Goal: Task Accomplishment & Management: Manage account settings

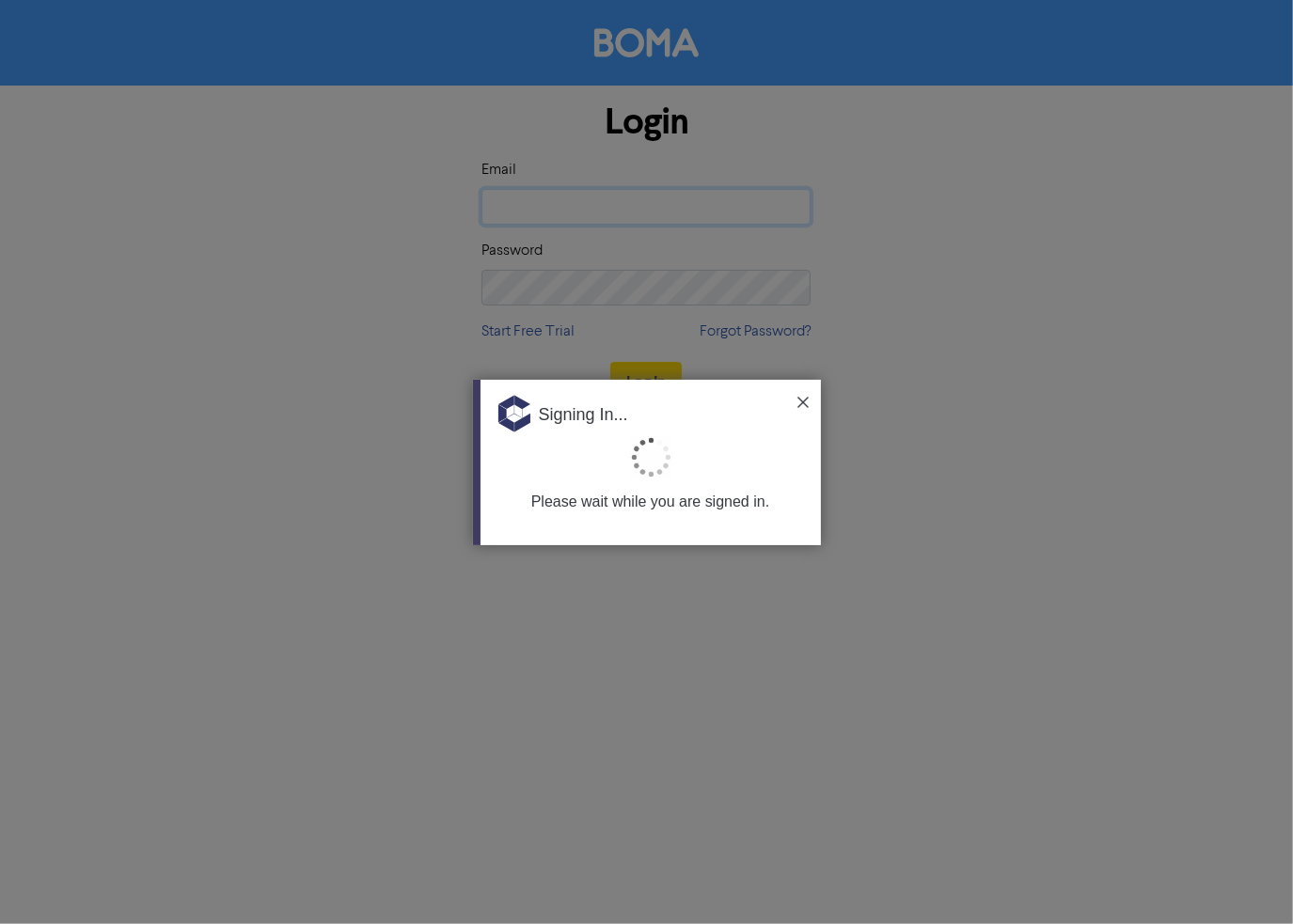
type input "sharon@passionbusiness.com.au"
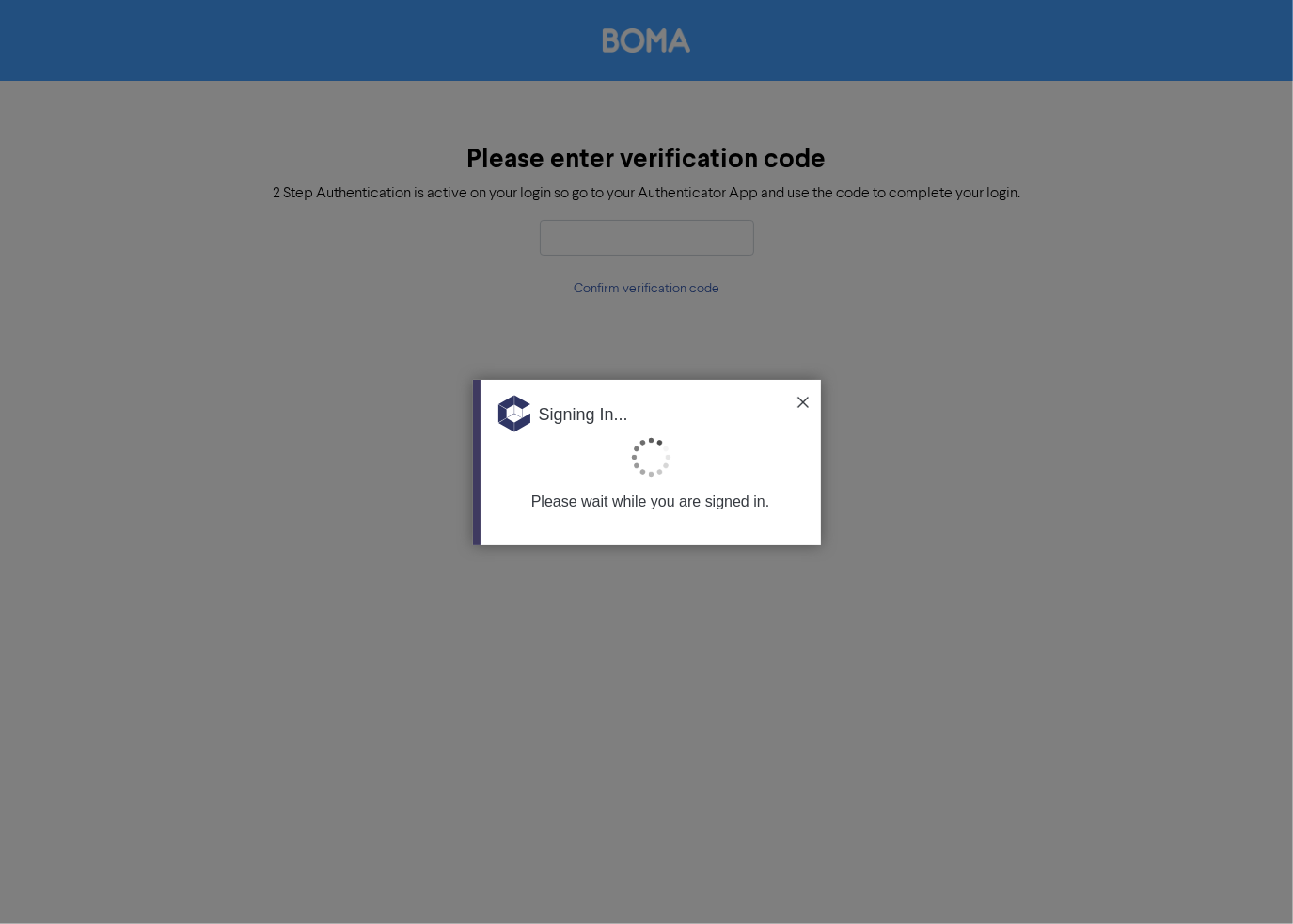
click at [799, 403] on img at bounding box center [803, 403] width 12 height 12
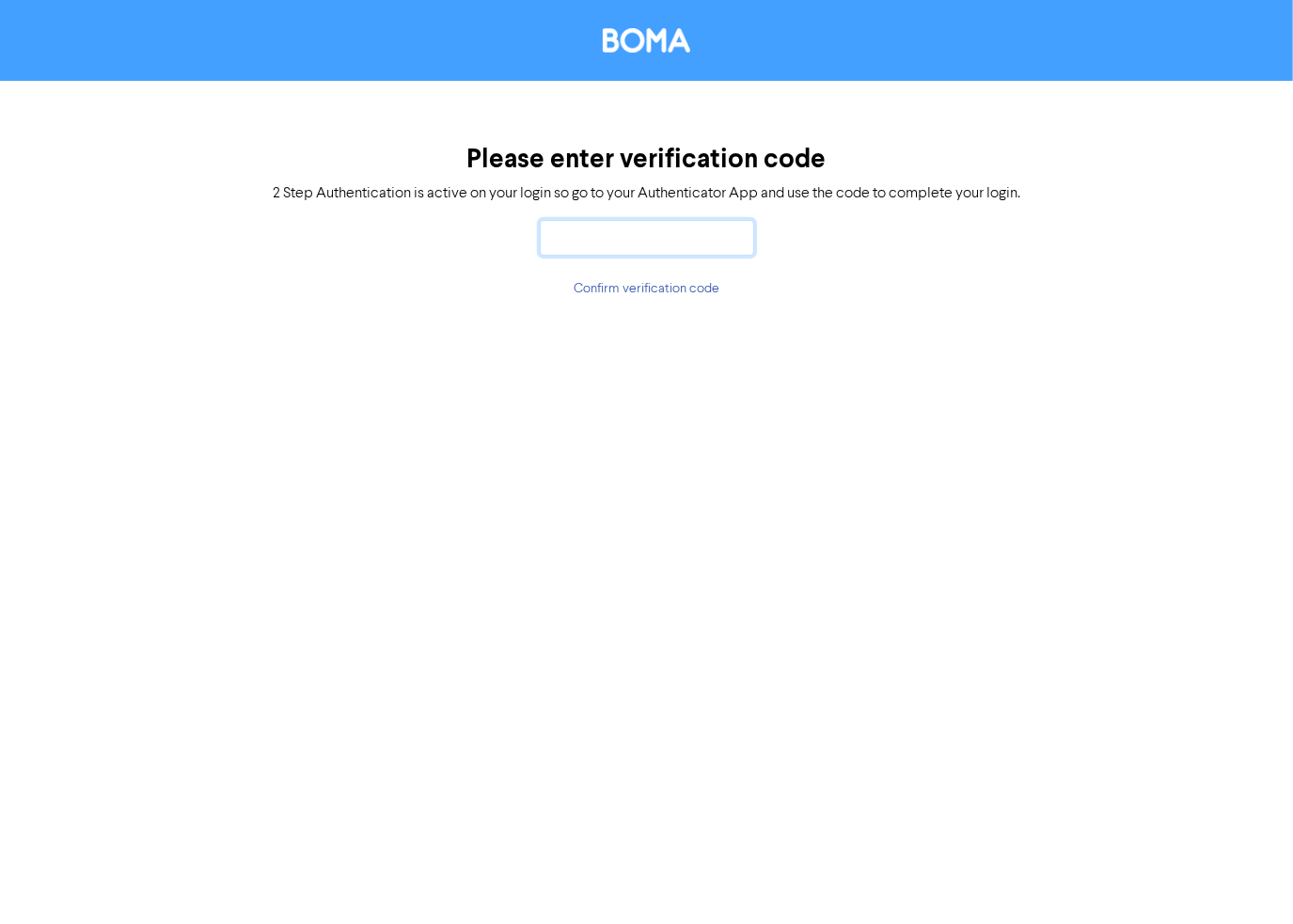
click at [575, 247] on input "text" at bounding box center [646, 238] width 214 height 36
type input "137139"
click at [696, 288] on button "Confirm verification code" at bounding box center [646, 289] width 148 height 22
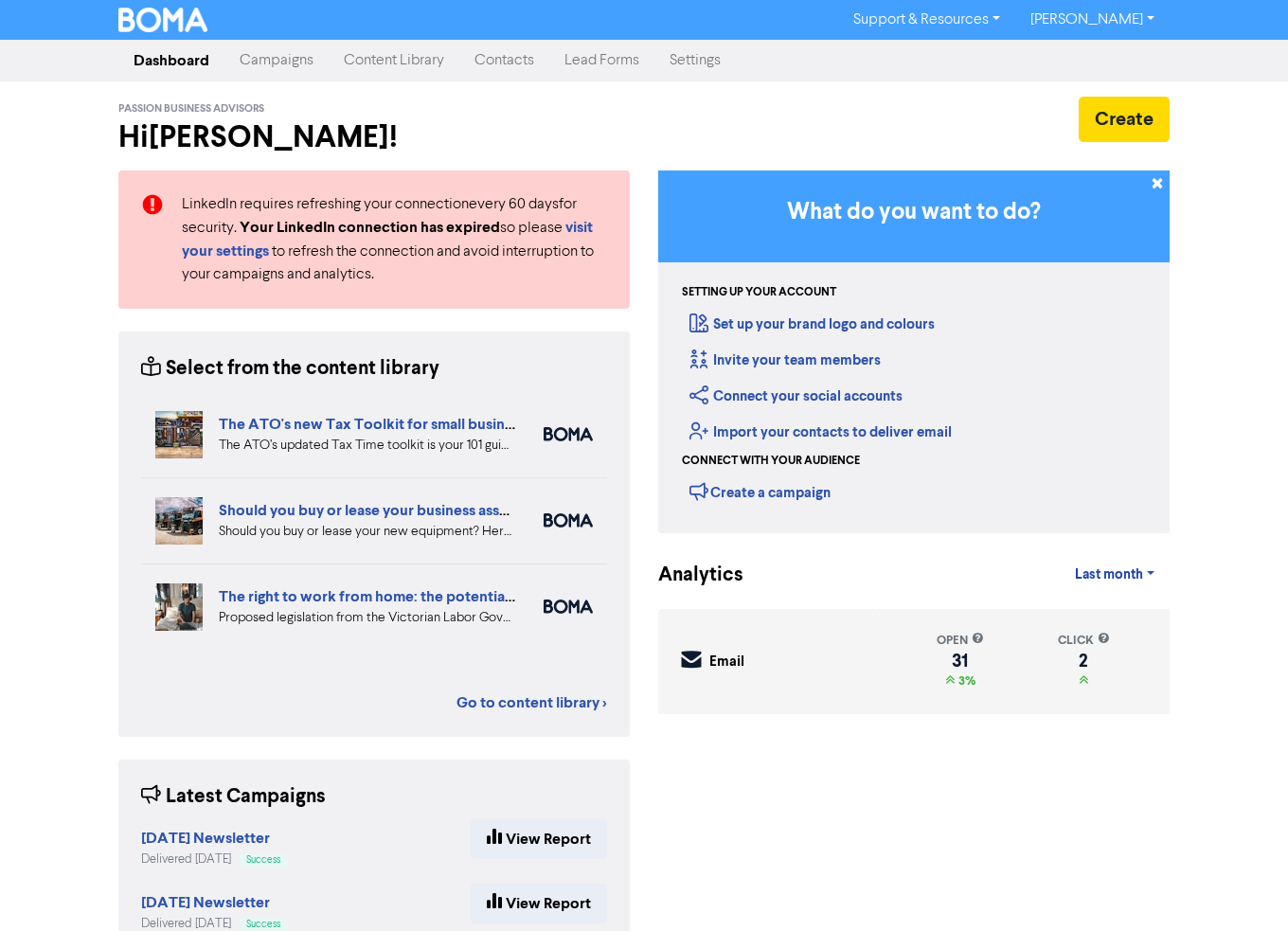
click at [271, 63] on link "Campaigns" at bounding box center [277, 60] width 104 height 37
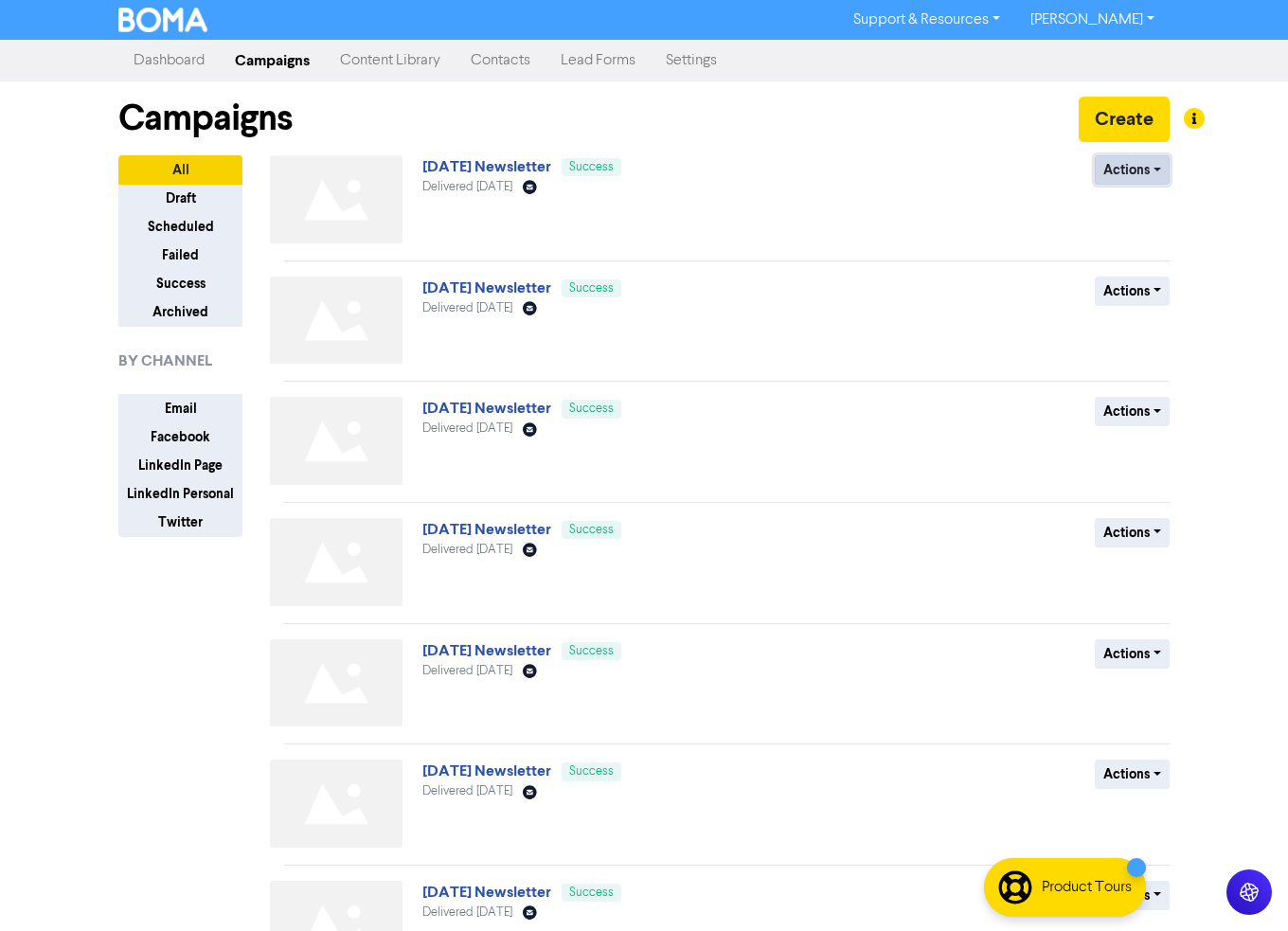
click at [1132, 173] on button "Actions" at bounding box center [1131, 170] width 75 height 30
click at [1136, 208] on button "Duplicate" at bounding box center [1170, 209] width 150 height 31
click at [595, 166] on link "July 2025 Newsletter (Duplicated)" at bounding box center [531, 166] width 218 height 19
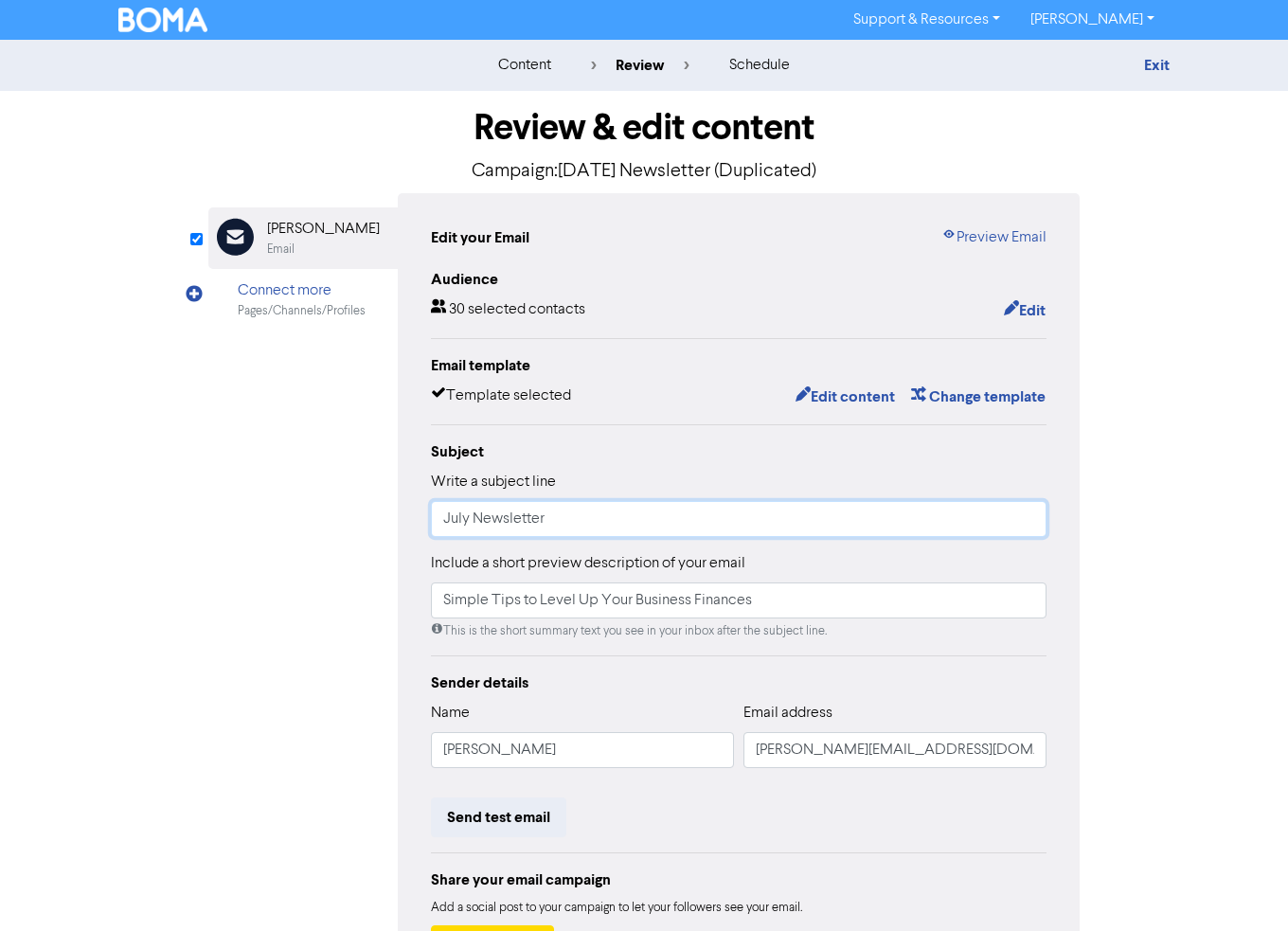
drag, startPoint x: 467, startPoint y: 522, endPoint x: 450, endPoint y: 522, distance: 17.0
click at [450, 522] on input "July Newsletter" at bounding box center [738, 519] width 615 height 36
type input "August Newsletter"
click at [842, 456] on div "Subject" at bounding box center [738, 451] width 615 height 23
click at [841, 402] on button "Edit content" at bounding box center [845, 396] width 101 height 25
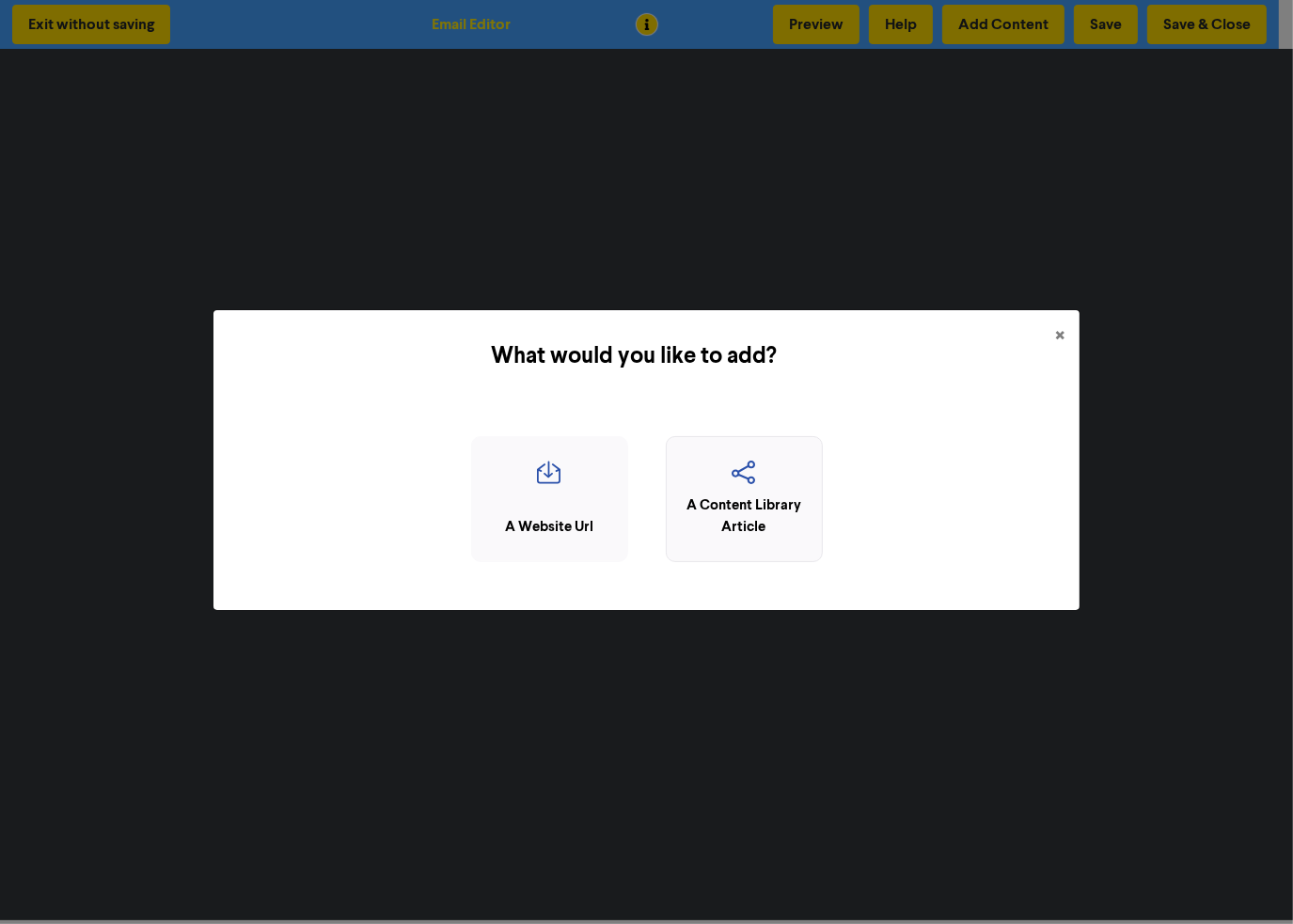
click at [736, 512] on div "A Content Library Article" at bounding box center [743, 516] width 136 height 42
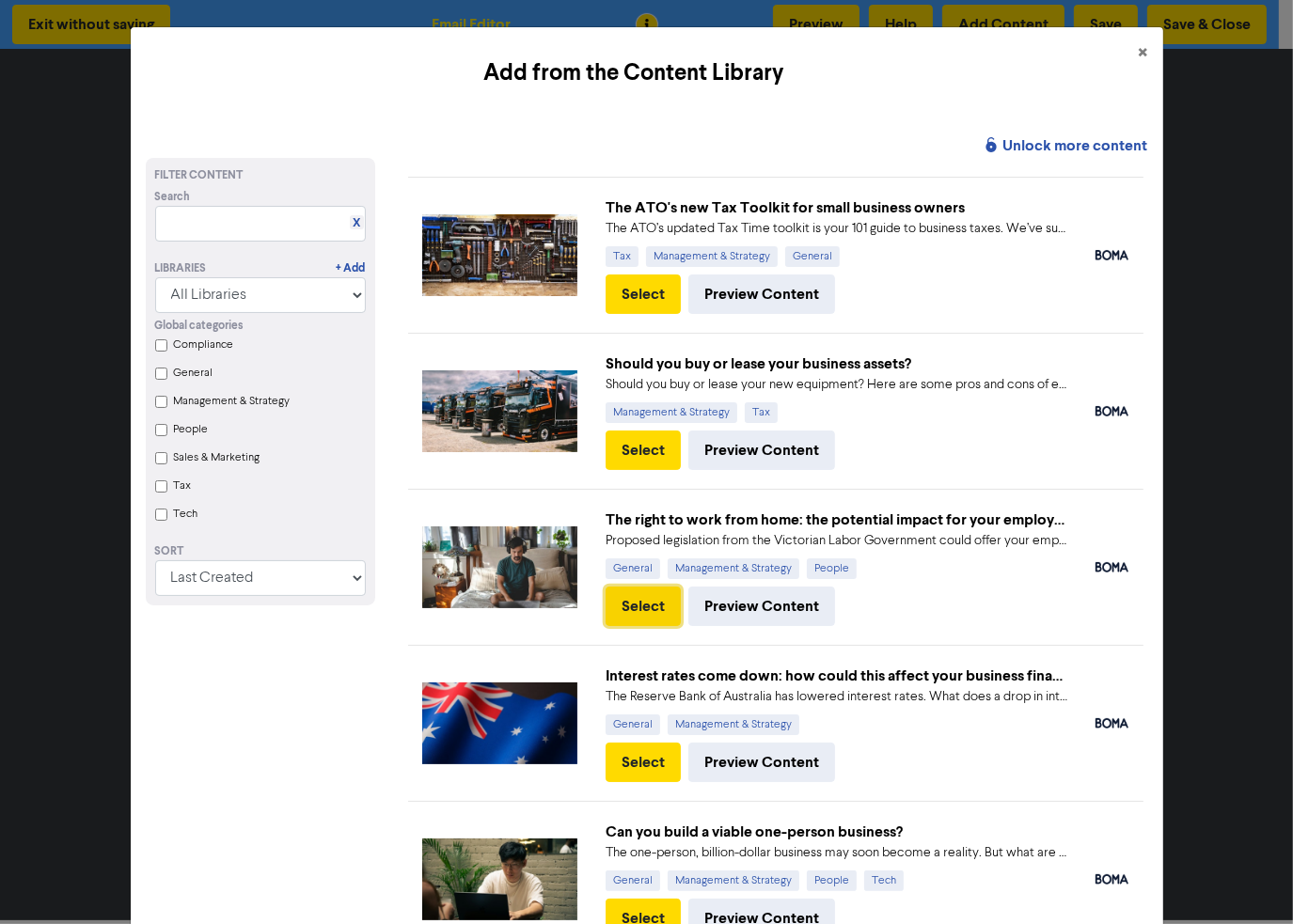
click at [652, 610] on button "Select" at bounding box center [643, 606] width 75 height 39
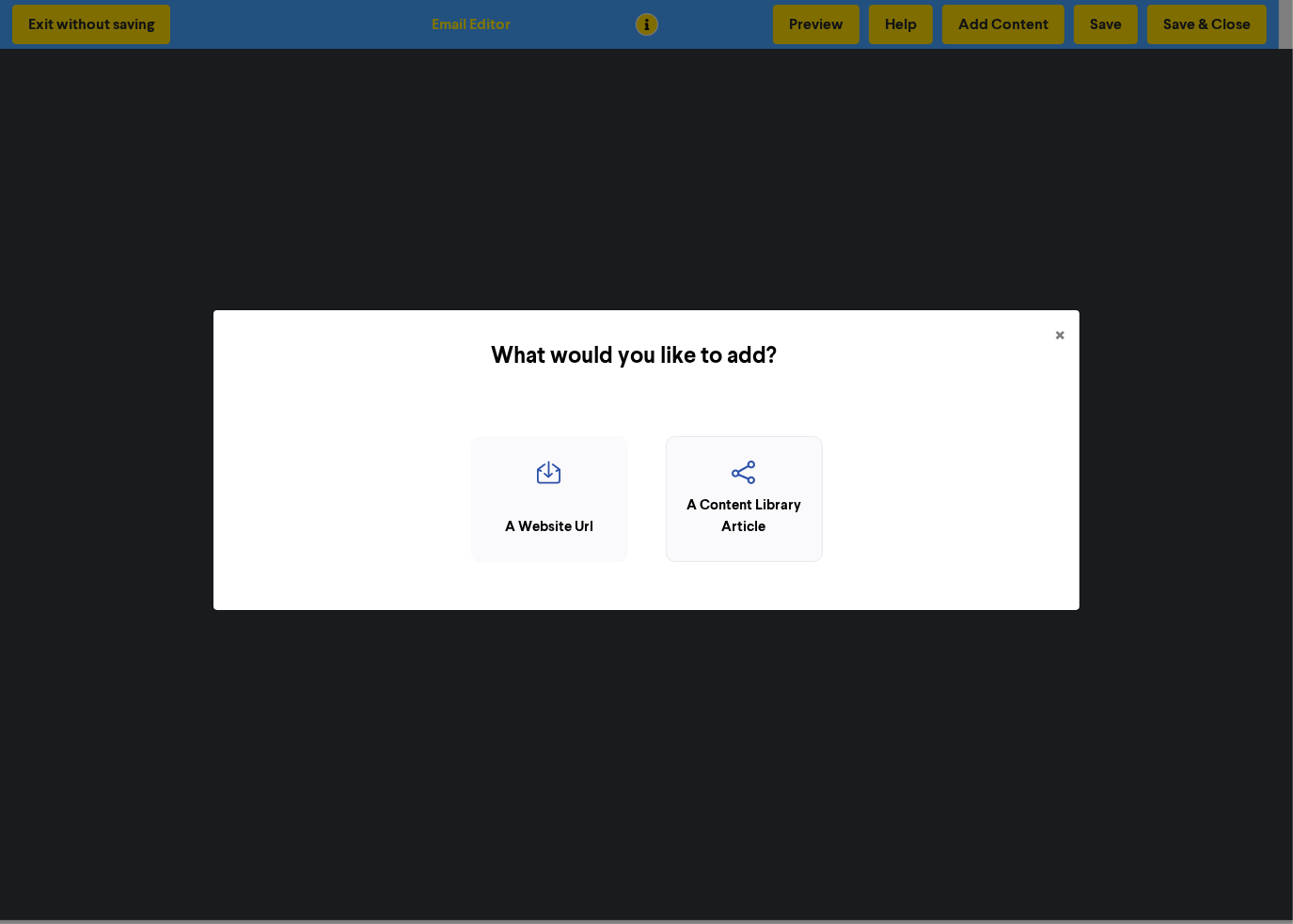
click at [732, 514] on div "A Content Library Article" at bounding box center [743, 516] width 136 height 42
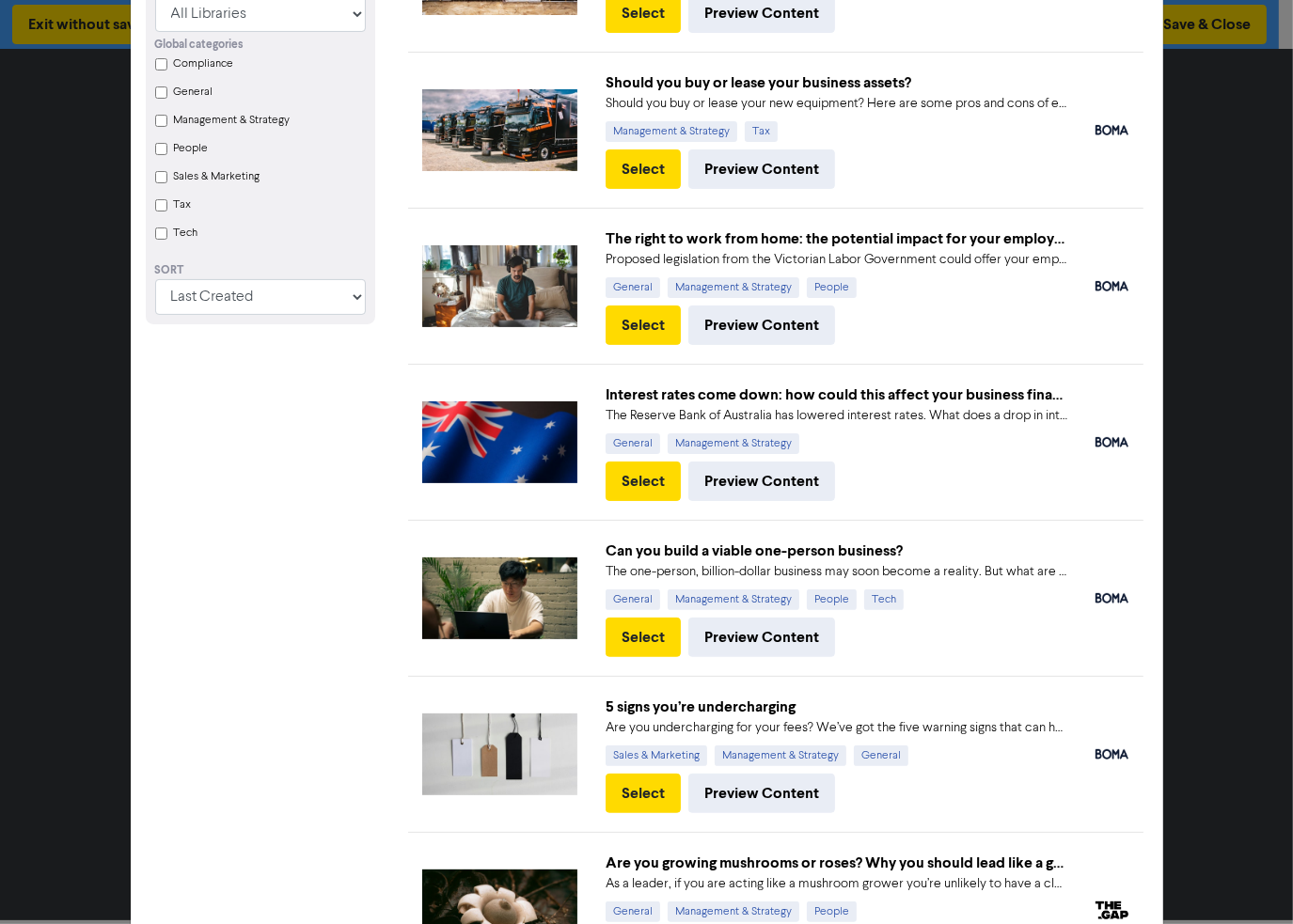
scroll to position [282, 0]
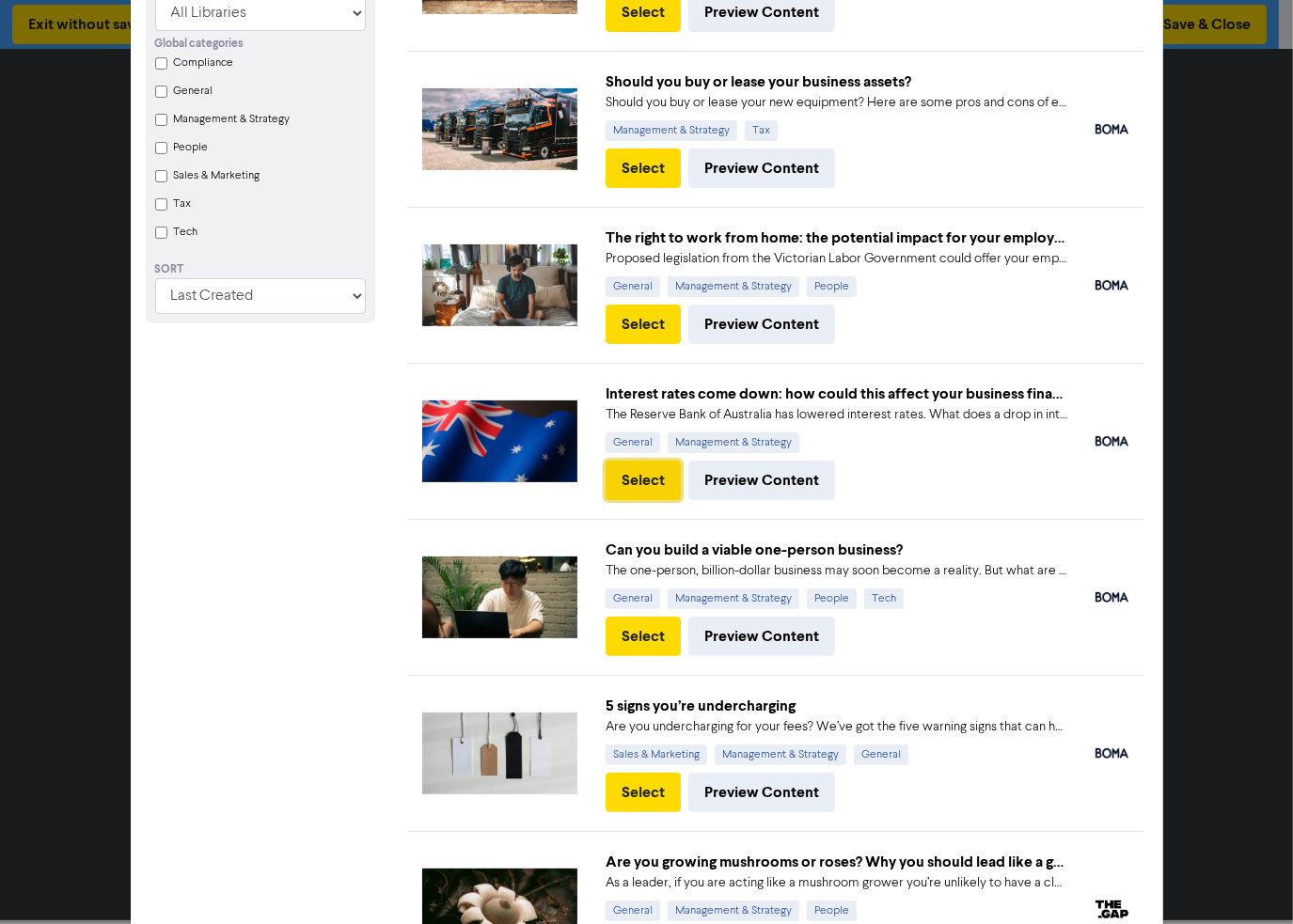
click at [652, 490] on button "Select" at bounding box center [643, 480] width 75 height 39
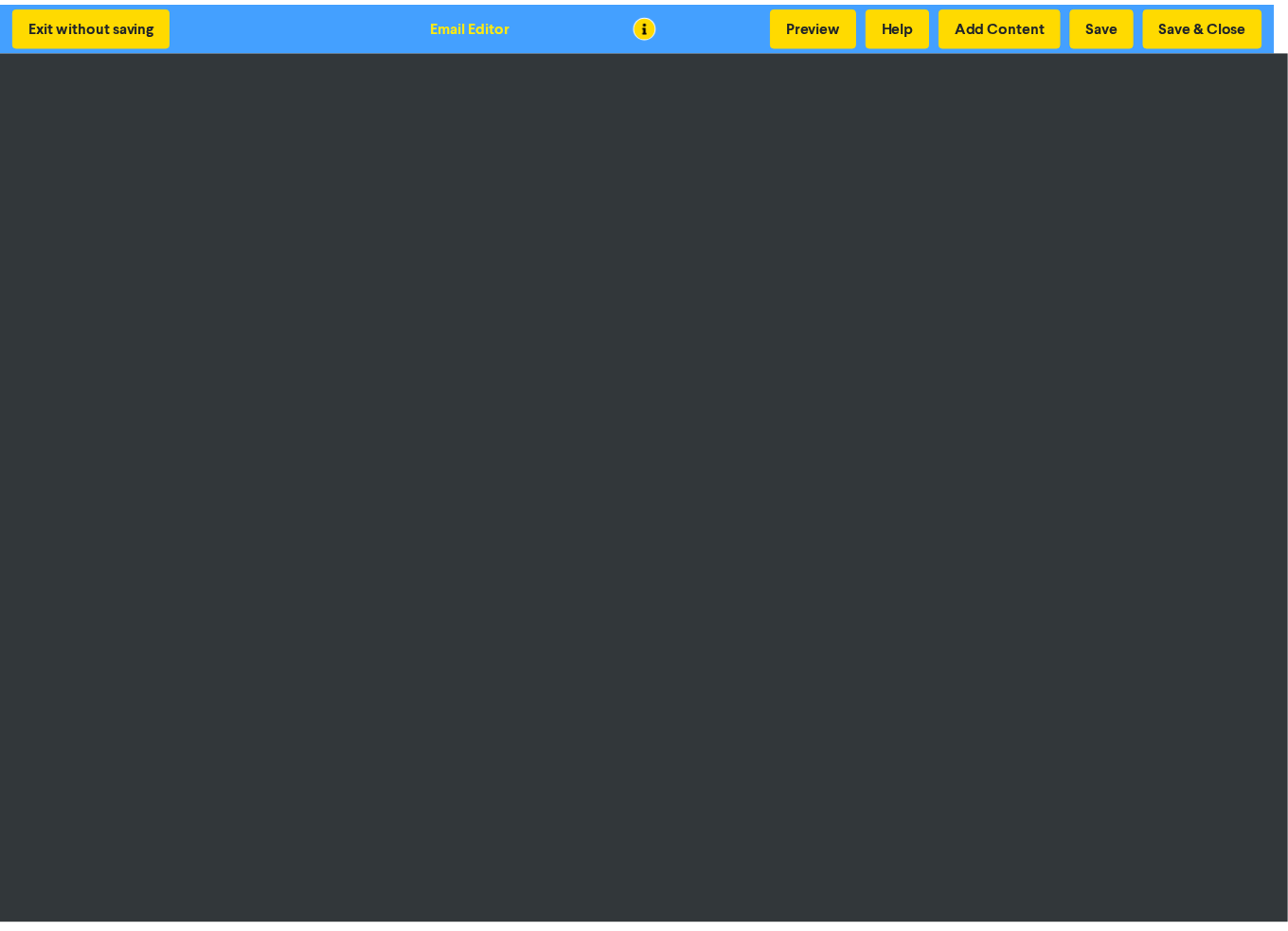
scroll to position [0, 0]
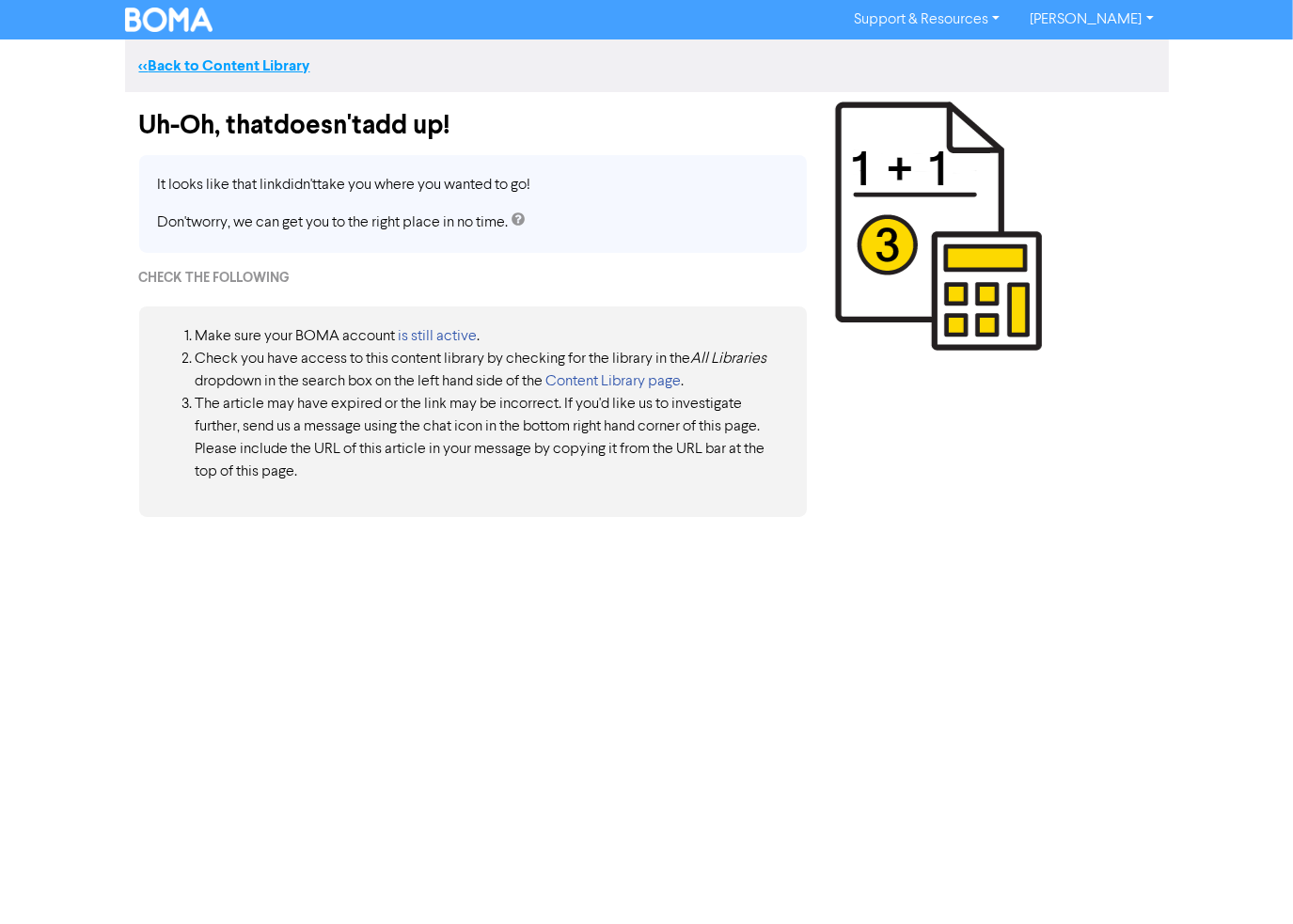
click at [221, 60] on link "<< Back to Content Library" at bounding box center [224, 66] width 171 height 19
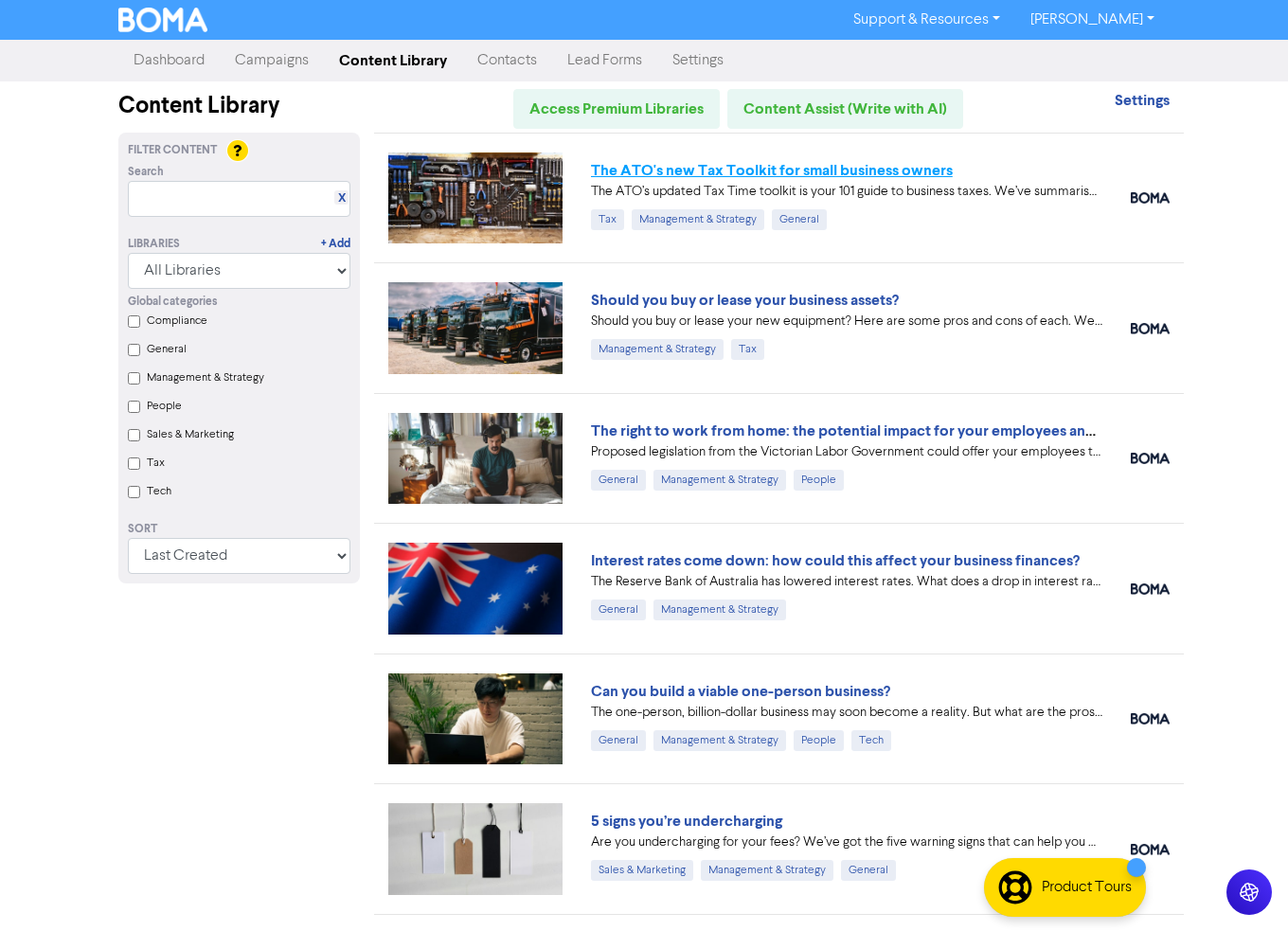
click at [882, 169] on link "The ATO's new Tax Toolkit for small business owners" at bounding box center [771, 169] width 361 height 19
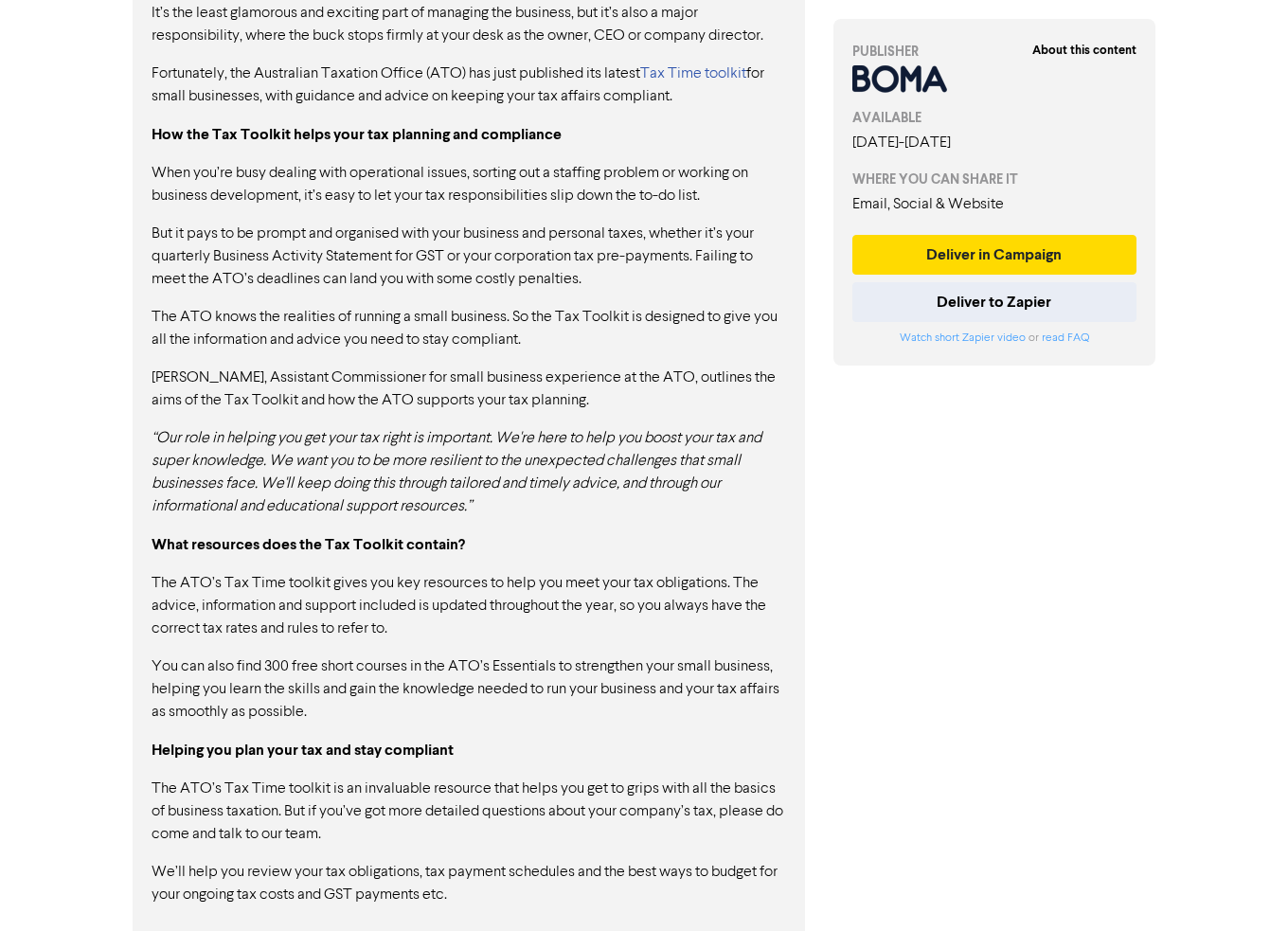
scroll to position [1133, 0]
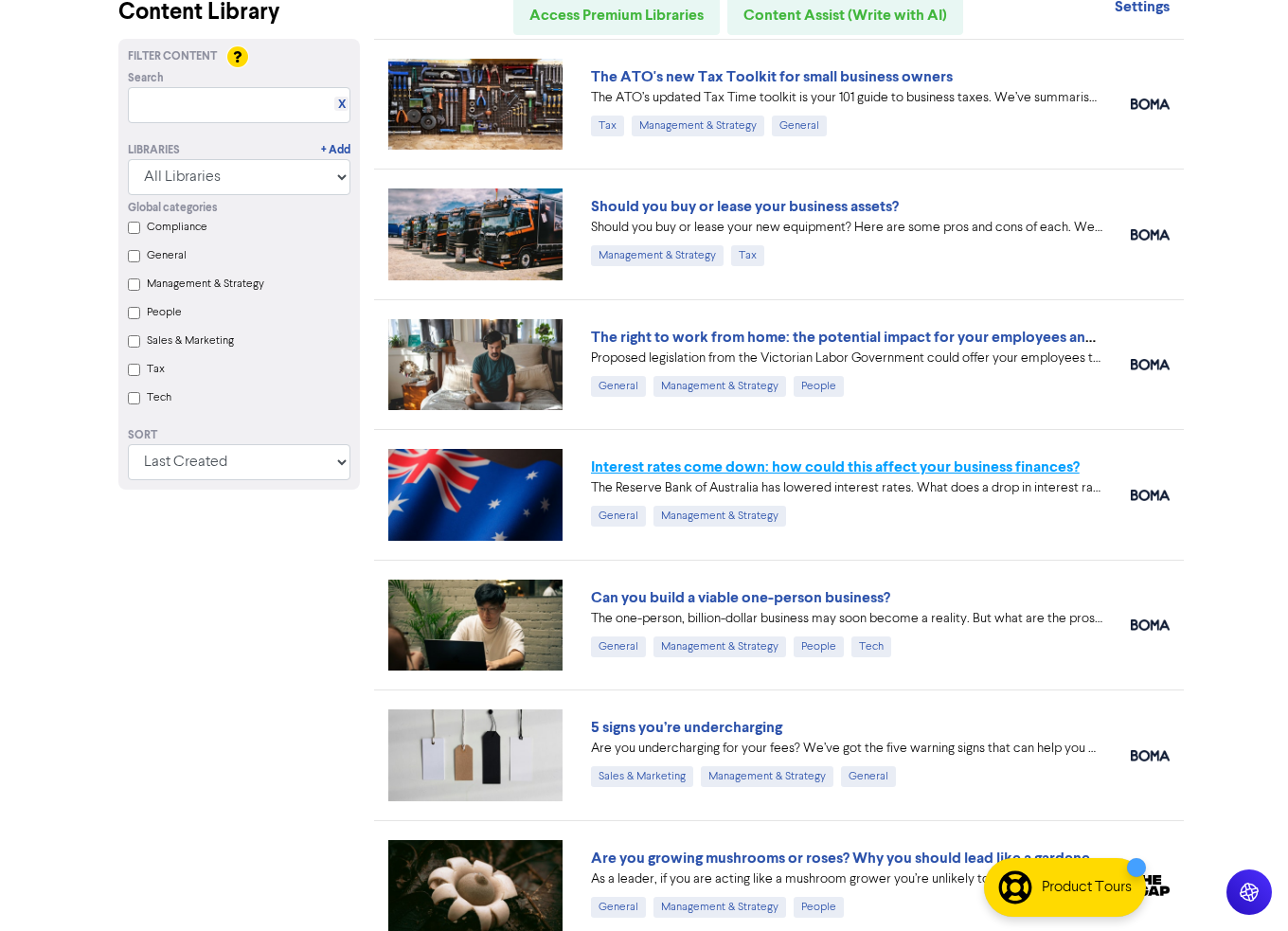
scroll to position [95, 0]
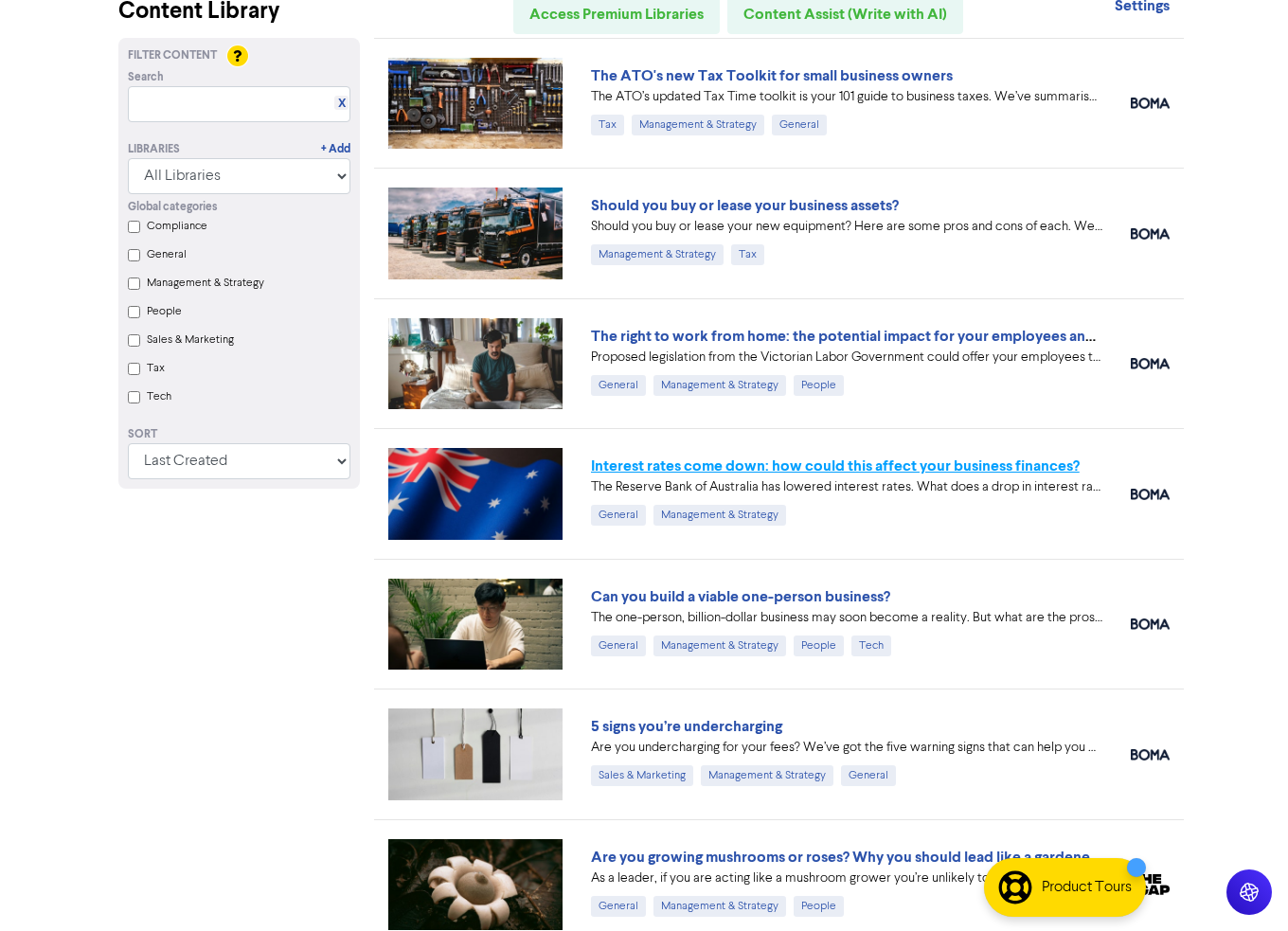
click at [712, 463] on link "Interest rates come down: how could this affect your business finances?" at bounding box center [835, 465] width 488 height 19
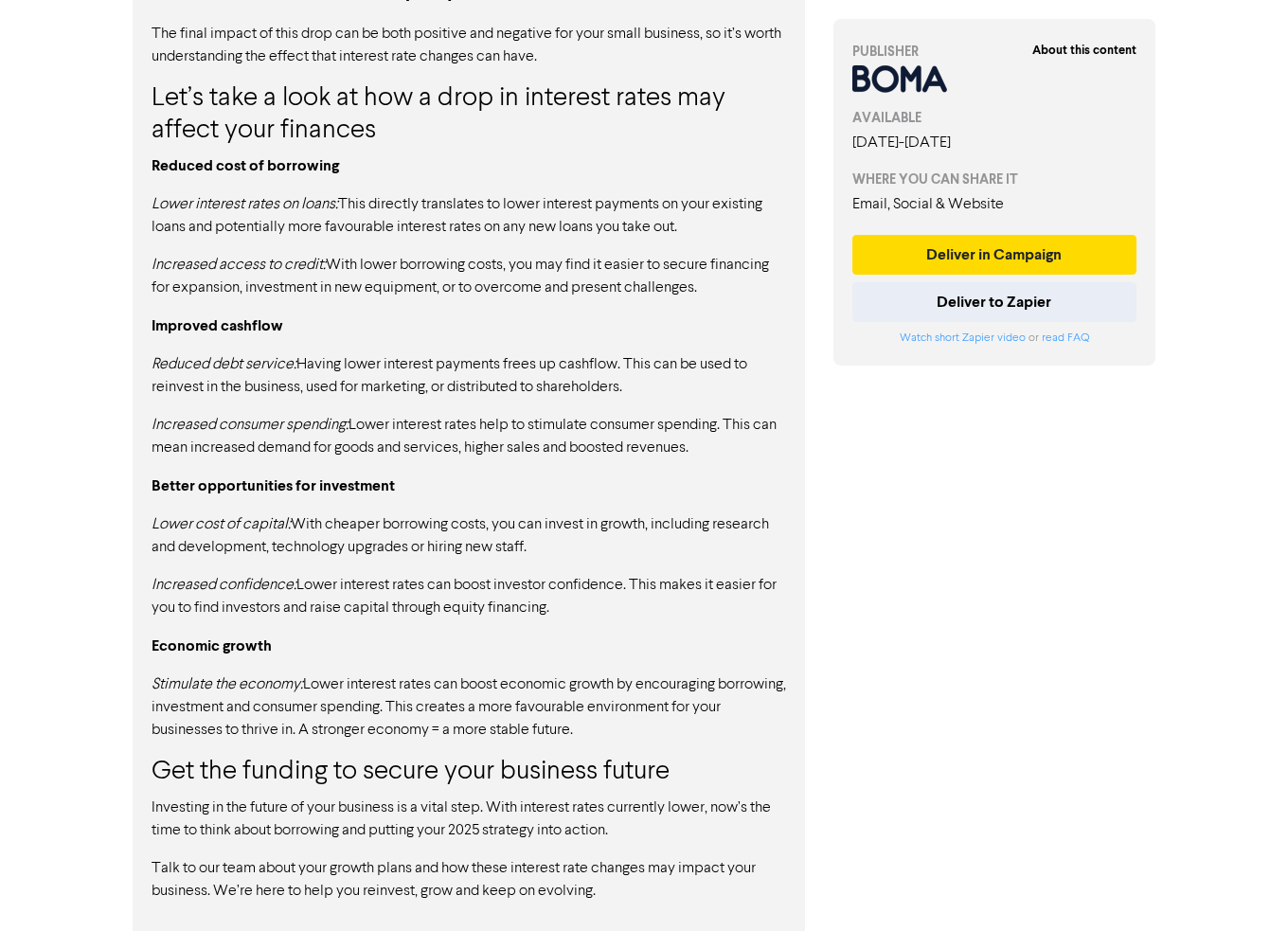
scroll to position [1116, 0]
